Goal: Find specific page/section: Find specific page/section

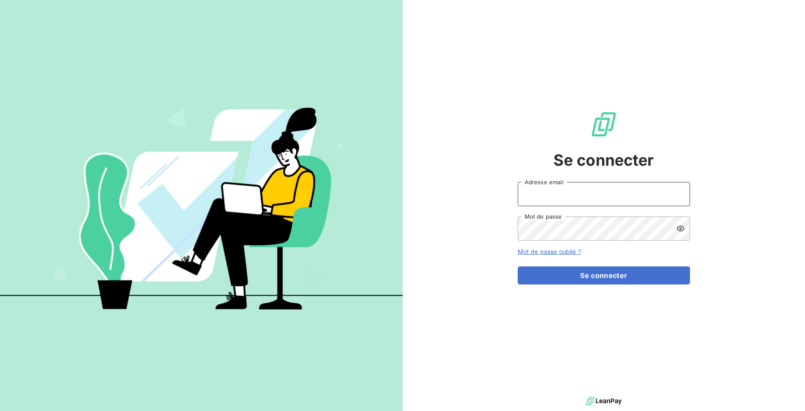
click at [596, 193] on input "Adresse email" at bounding box center [604, 194] width 172 height 24
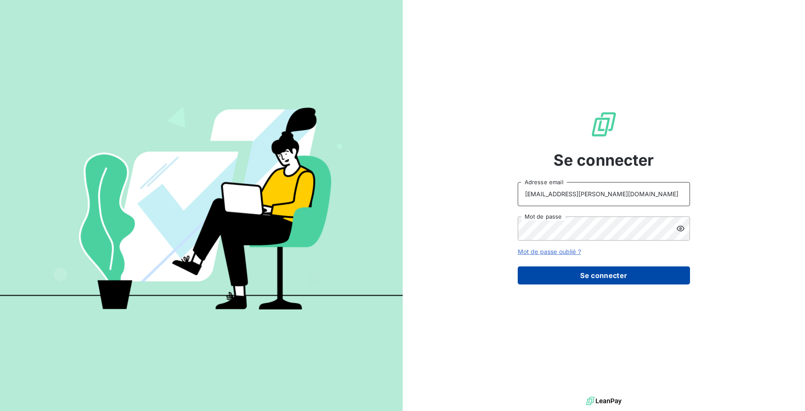
type input "[EMAIL_ADDRESS][PERSON_NAME][DOMAIN_NAME]"
click at [604, 276] on button "Se connecter" at bounding box center [604, 276] width 172 height 18
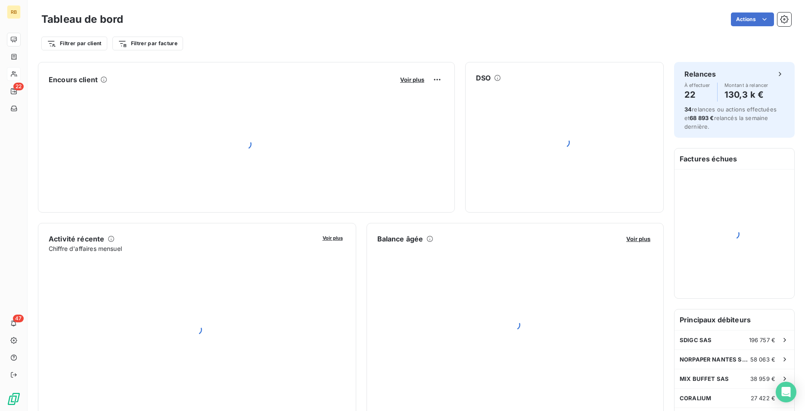
click at [15, 72] on icon at bounding box center [13, 74] width 7 height 7
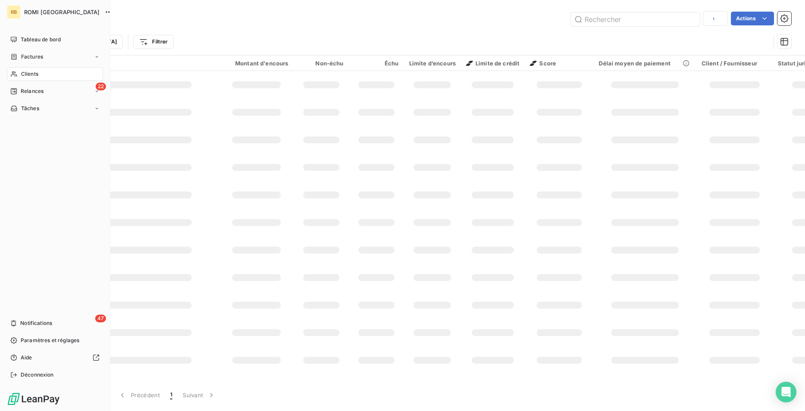
type input "mpap"
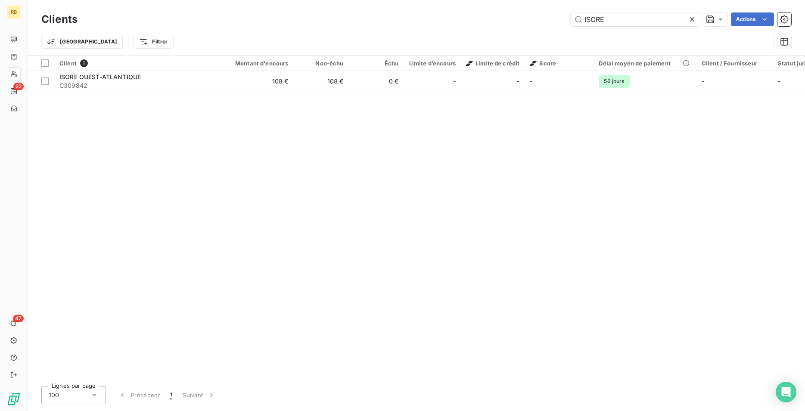
type input "ISORE"
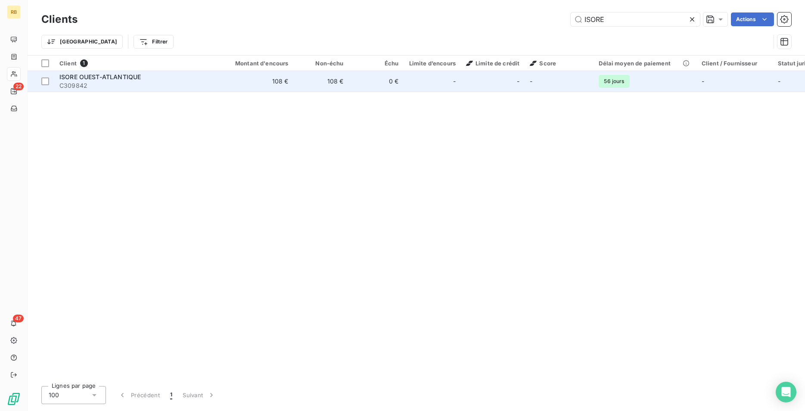
click at [123, 75] on span "ISORE OUEST-ATLANTIQUE" at bounding box center [99, 76] width 81 height 7
